Goal: Task Accomplishment & Management: Complete application form

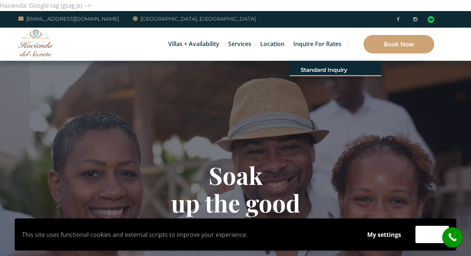
click at [187, 121] on div "Soak up the good Inquire" at bounding box center [235, 202] width 471 height 283
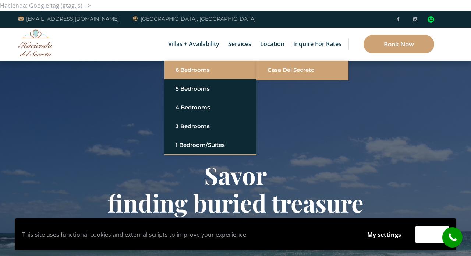
click at [294, 70] on link "Casa del Secreto" at bounding box center [303, 69] width 70 height 13
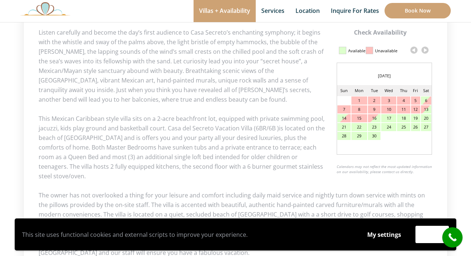
scroll to position [360, 0]
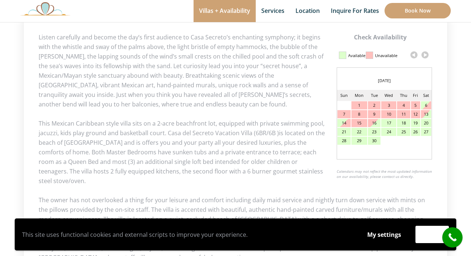
click at [424, 55] on link at bounding box center [425, 54] width 11 height 11
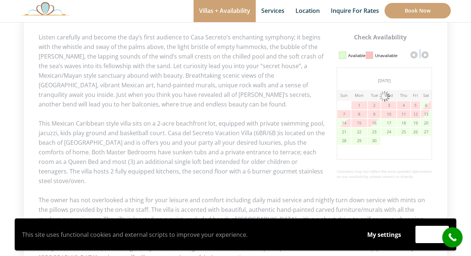
click at [424, 55] on link at bounding box center [425, 54] width 11 height 11
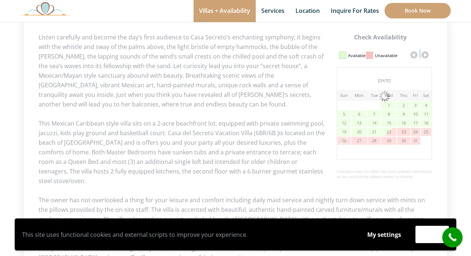
click at [424, 55] on link at bounding box center [425, 54] width 11 height 11
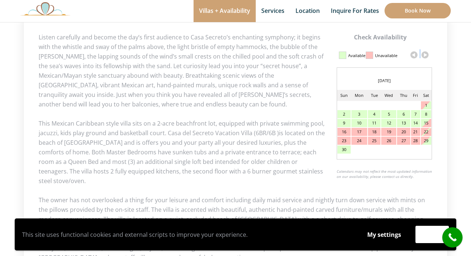
click at [426, 54] on link at bounding box center [425, 54] width 11 height 11
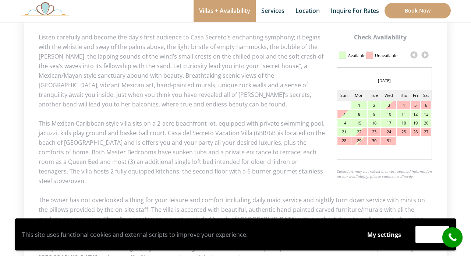
click at [426, 54] on link at bounding box center [425, 54] width 11 height 11
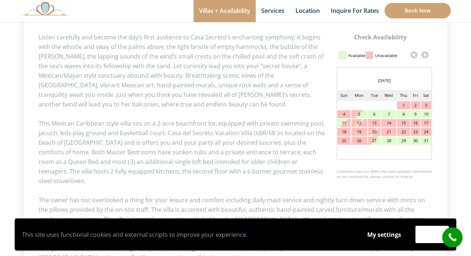
click at [426, 54] on link at bounding box center [425, 54] width 11 height 11
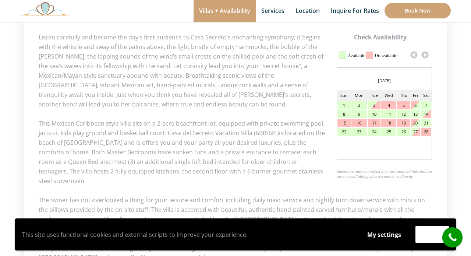
click at [426, 54] on link at bounding box center [425, 54] width 11 height 11
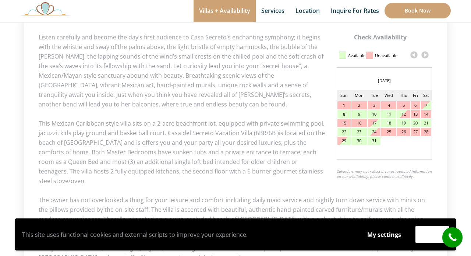
click at [426, 54] on link at bounding box center [425, 54] width 11 height 11
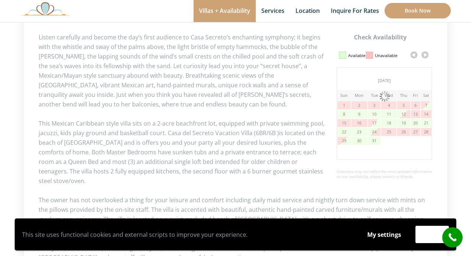
click at [426, 54] on link at bounding box center [425, 54] width 11 height 11
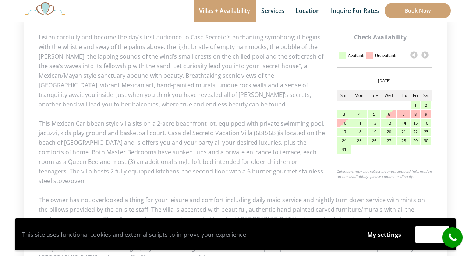
click at [426, 54] on link at bounding box center [425, 54] width 11 height 11
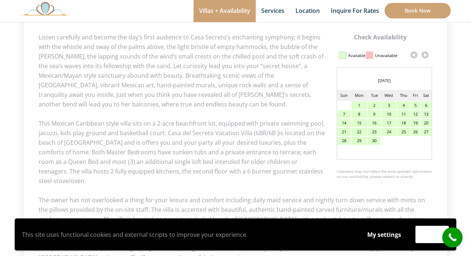
click at [426, 54] on link at bounding box center [425, 54] width 11 height 11
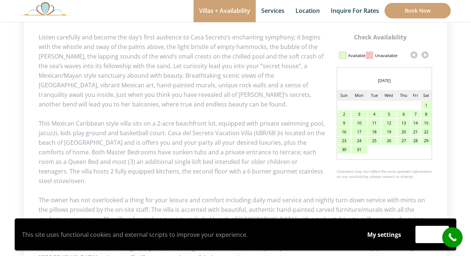
click at [426, 54] on link at bounding box center [425, 54] width 11 height 11
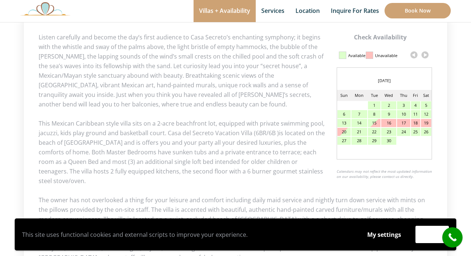
click at [426, 54] on link at bounding box center [425, 54] width 11 height 11
click at [392, 114] on div "7" at bounding box center [388, 114] width 15 height 8
click at [387, 113] on div "7" at bounding box center [388, 114] width 15 height 8
click at [389, 113] on div "7" at bounding box center [388, 114] width 15 height 8
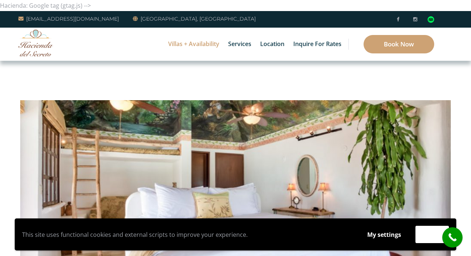
scroll to position [0, 0]
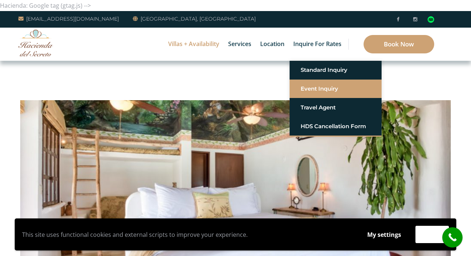
click at [335, 93] on link "Event Inquiry" at bounding box center [336, 88] width 70 height 13
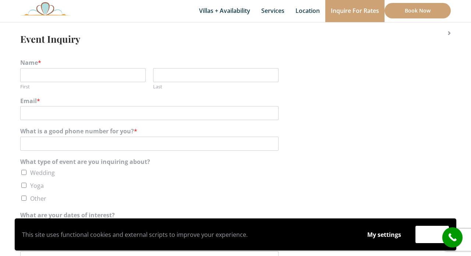
scroll to position [131, 0]
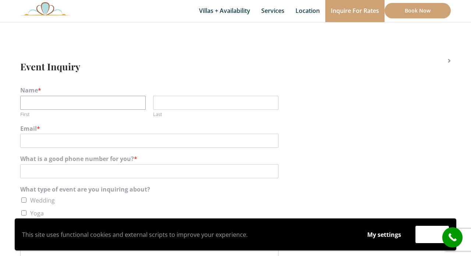
click at [100, 100] on input "First" at bounding box center [83, 103] width 126 height 14
type input "max"
type input "harrow"
type input "maxharrow@gmail.com"
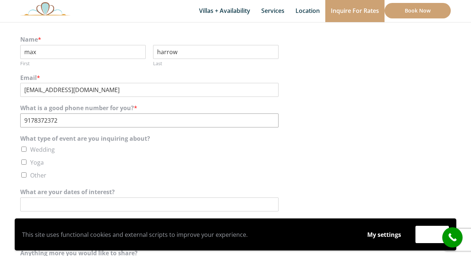
scroll to position [183, 0]
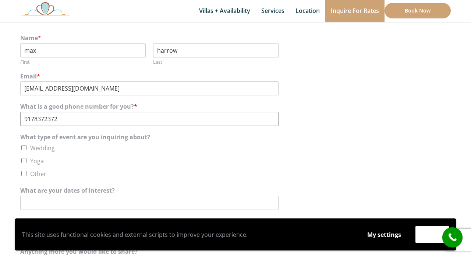
type input "9178372372"
click at [42, 145] on label "Wedding" at bounding box center [42, 148] width 25 height 8
click at [26, 145] on input "Wedding" at bounding box center [23, 147] width 5 height 5
checkbox input "true"
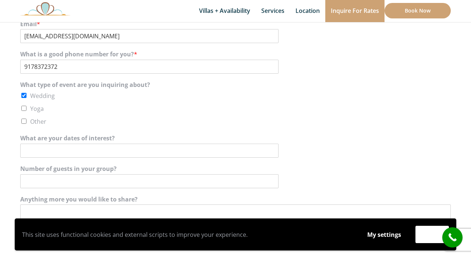
scroll to position [235, 0]
click at [40, 147] on input "What are your dates of interest?" at bounding box center [149, 151] width 258 height 14
type input "4"
type input "october 7-13 2026"
click at [117, 176] on input "Number of guests in your group?" at bounding box center [149, 181] width 258 height 14
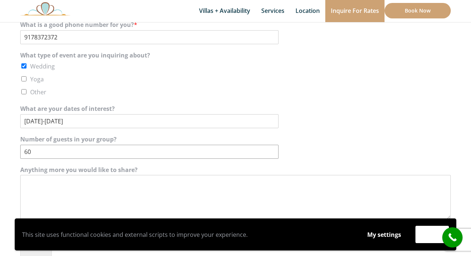
scroll to position [284, 0]
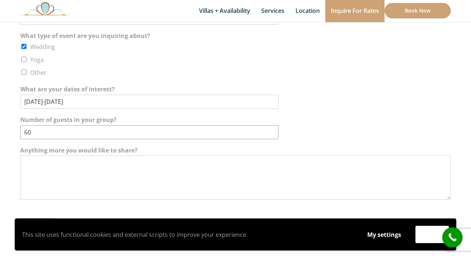
type input "60"
click at [141, 171] on textarea "Anything more you would like to share?" at bounding box center [235, 177] width 431 height 44
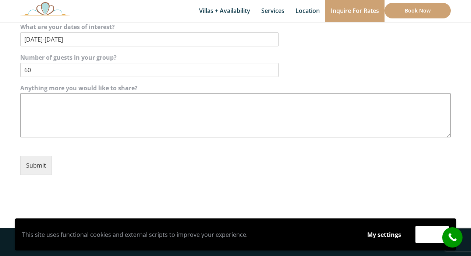
scroll to position [328, 0]
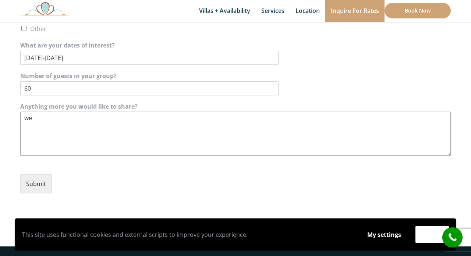
type textarea "w"
click at [107, 116] on textarea "we would also be interested in october 14-20, november 4-10," at bounding box center [235, 134] width 431 height 44
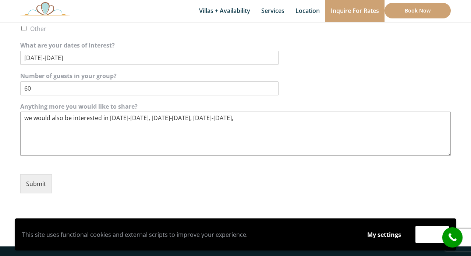
click at [252, 119] on textarea "we would also be interested in september 2-8, october 14-20, november 4-10," at bounding box center [235, 134] width 431 height 44
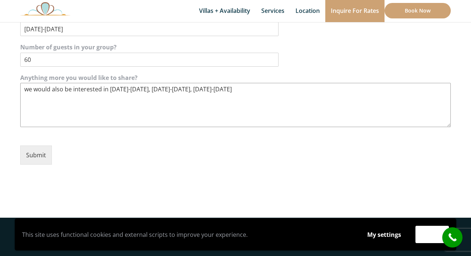
scroll to position [357, 0]
type textarea "we would also be interested in september 2-8, october 14-20, november 4-10 2026"
click at [31, 153] on button "Submit" at bounding box center [36, 154] width 32 height 19
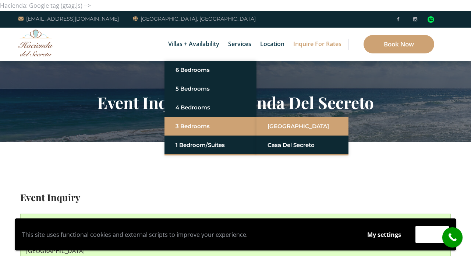
click at [271, 128] on link "[GEOGRAPHIC_DATA]" at bounding box center [303, 126] width 70 height 13
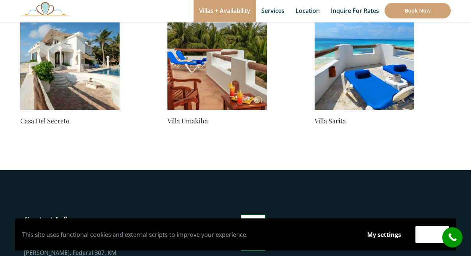
scroll to position [672, 0]
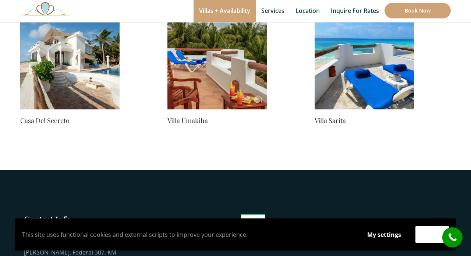
click at [210, 63] on img at bounding box center [216, 59] width 99 height 99
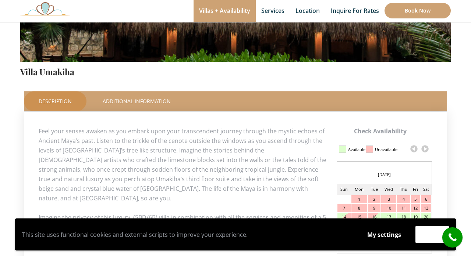
scroll to position [266, 0]
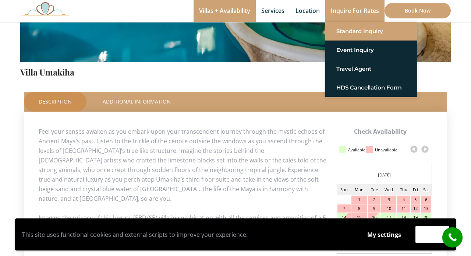
click at [350, 26] on link "Standard Inquiry" at bounding box center [371, 31] width 70 height 13
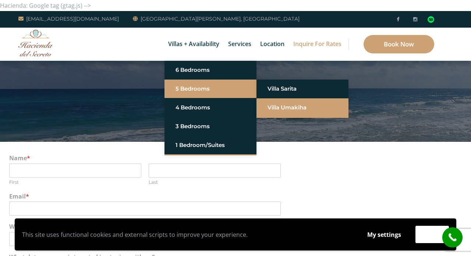
click at [292, 109] on link "Villa Umakiha" at bounding box center [303, 107] width 70 height 13
